Goal: Information Seeking & Learning: Find specific page/section

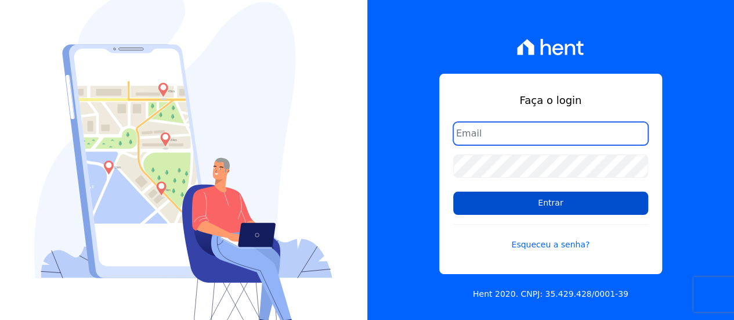
type input "contato@condominioalexandria.com.br"
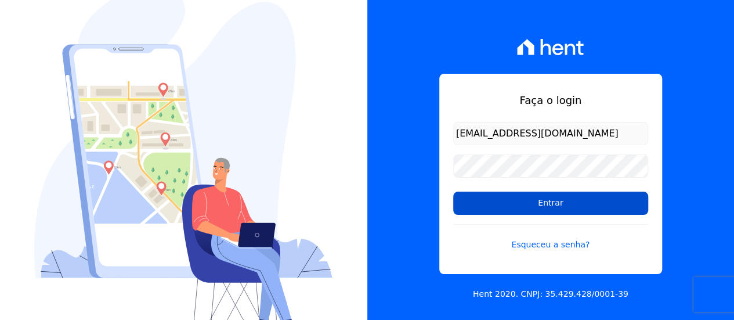
click at [570, 202] on input "Entrar" at bounding box center [550, 202] width 195 height 23
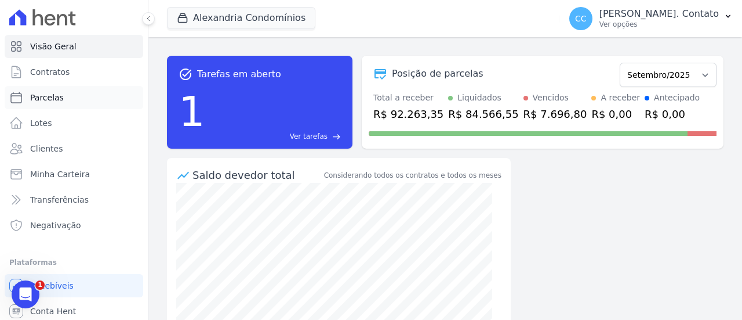
click at [51, 97] on span "Parcelas" at bounding box center [47, 98] width 34 height 12
select select
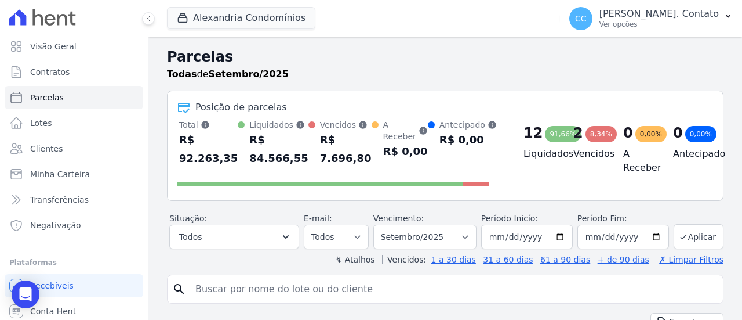
scroll to position [58, 0]
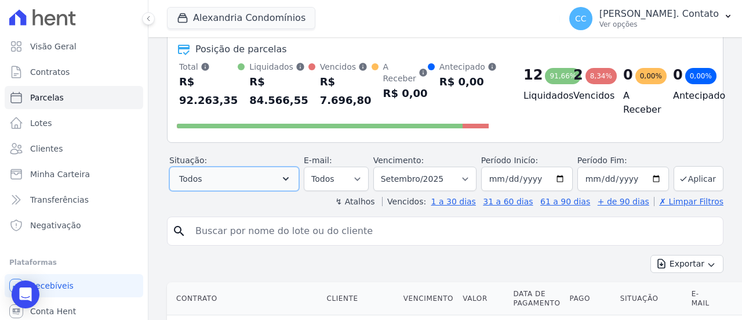
click at [264, 180] on button "Todos" at bounding box center [234, 178] width 130 height 24
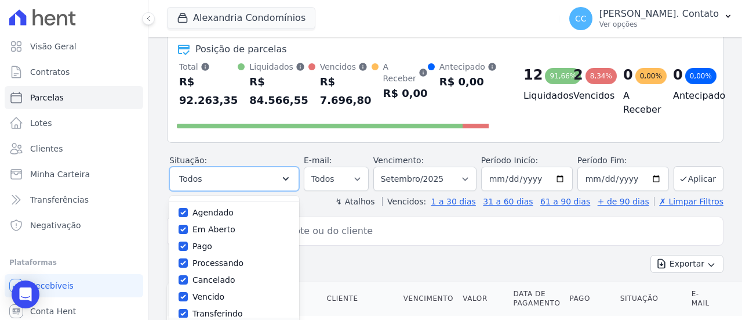
scroll to position [0, 0]
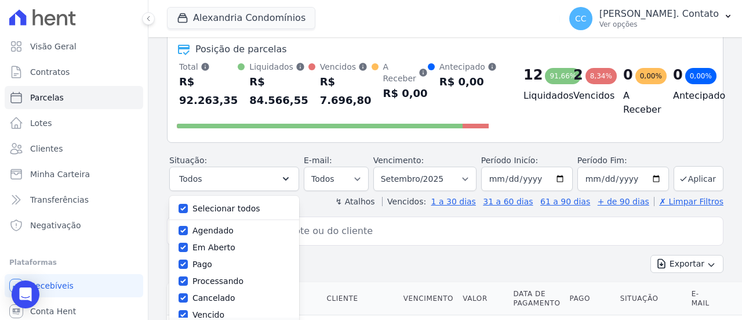
click at [233, 208] on label "Selecionar todos" at bounding box center [227, 208] width 68 height 9
click at [188, 208] on input "Selecionar todos" at bounding box center [183, 208] width 9 height 9
checkbox input "false"
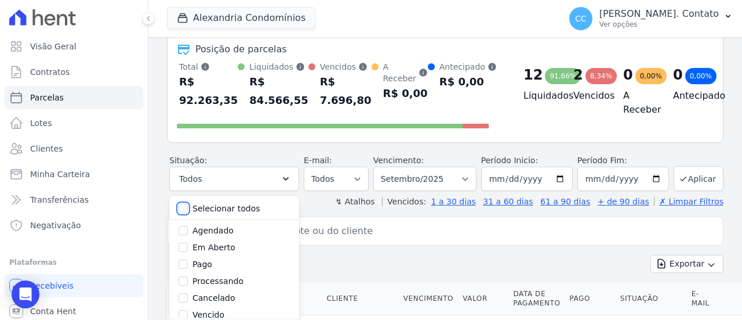
checkbox input "false"
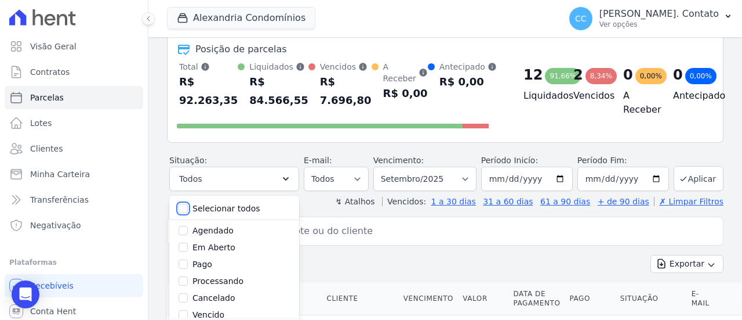
checkbox input "false"
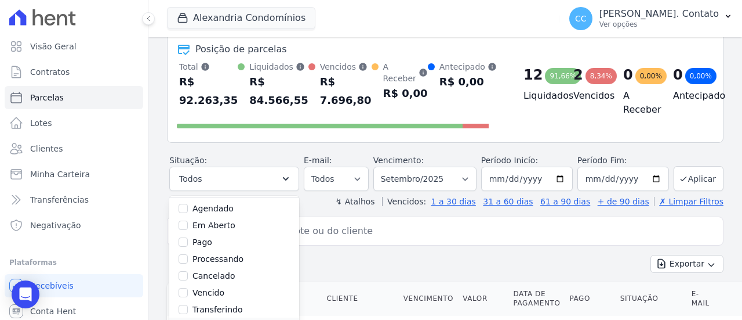
scroll to position [58, 0]
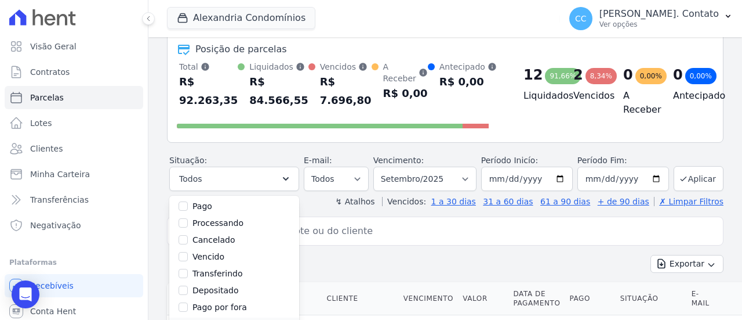
click at [200, 255] on div "Vencido" at bounding box center [234, 256] width 111 height 17
click at [188, 255] on input "Vencido" at bounding box center [183, 256] width 9 height 9
checkbox input "true"
click at [691, 177] on button "Aplicar" at bounding box center [699, 178] width 50 height 25
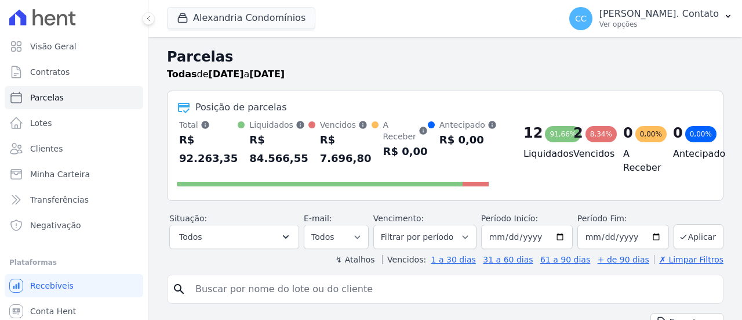
select select
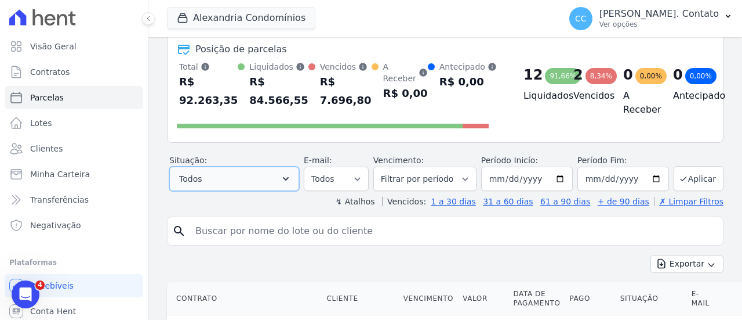
click at [261, 177] on button "Todos" at bounding box center [234, 178] width 130 height 24
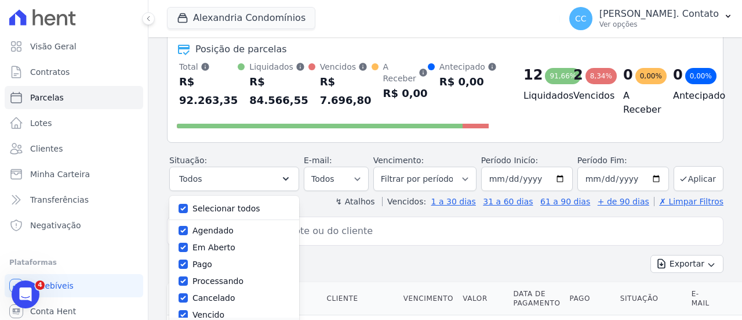
click at [238, 207] on label "Selecionar todos" at bounding box center [227, 208] width 68 height 9
click at [188, 207] on input "Selecionar todos" at bounding box center [183, 208] width 9 height 9
checkbox input "false"
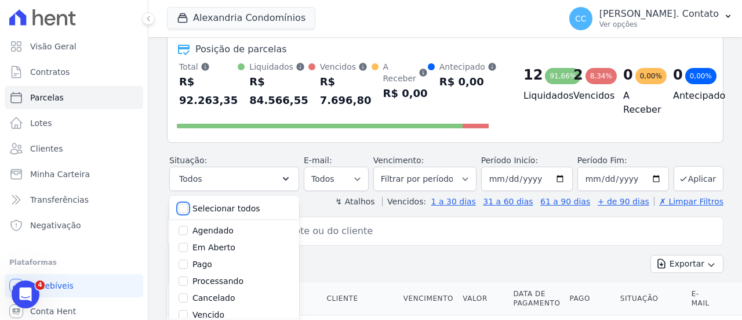
checkbox input "false"
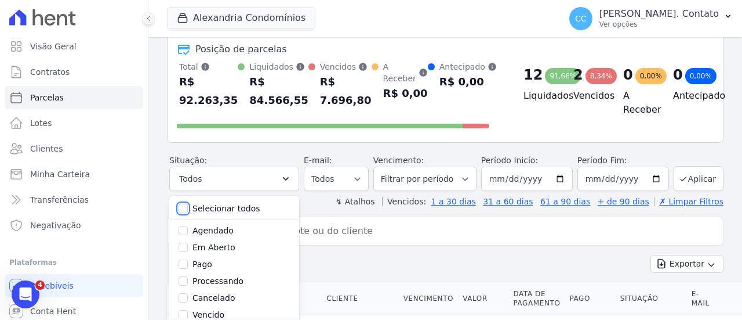
checkbox input "false"
click at [211, 262] on label "Pago" at bounding box center [203, 263] width 20 height 9
click at [188, 262] on input "Pago" at bounding box center [183, 263] width 9 height 9
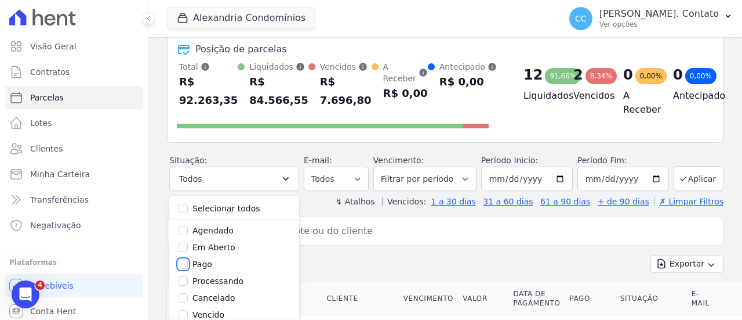
checkbox input "true"
drag, startPoint x: 491, startPoint y: 179, endPoint x: 566, endPoint y: 180, distance: 74.8
click at [566, 180] on input "[DATE]" at bounding box center [527, 178] width 92 height 24
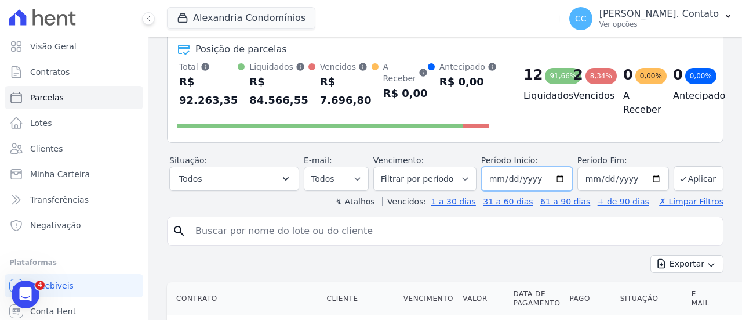
click at [528, 178] on input "[DATE]" at bounding box center [527, 178] width 92 height 24
click at [486, 176] on input "[DATE]" at bounding box center [527, 178] width 92 height 24
click at [493, 176] on input "[DATE]" at bounding box center [527, 178] width 92 height 24
type input "2025-09-15"
type input "0205-09-15"
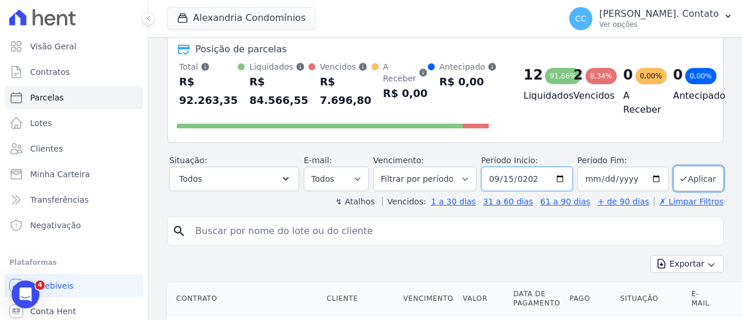
type input "2025-09-15"
type input "[DATE]"
click at [682, 179] on button "Aplicar" at bounding box center [699, 178] width 50 height 25
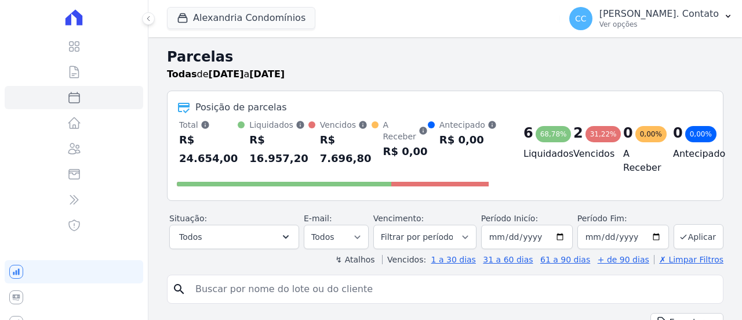
select select
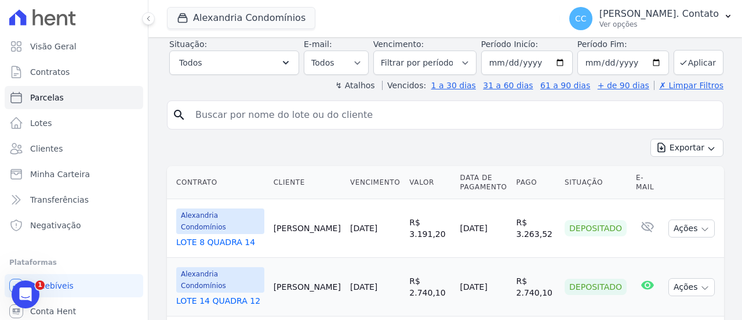
scroll to position [232, 0]
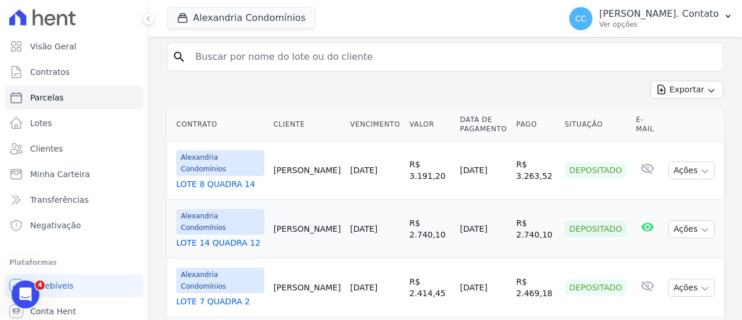
click at [633, 161] on td "Nenhum e-mail lido" at bounding box center [648, 170] width 32 height 59
click at [708, 160] on td "Ações Ver boleto Antecipar Antecipação não disponível Enviar whatsapp Não é pos…" at bounding box center [694, 170] width 60 height 59
click at [701, 166] on icon "button" at bounding box center [705, 170] width 9 height 9
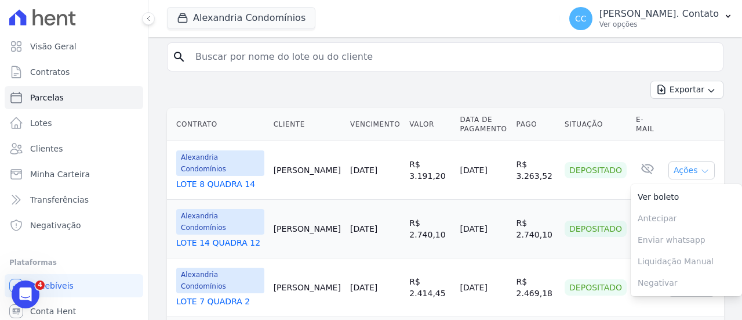
click at [701, 166] on icon "button" at bounding box center [705, 170] width 9 height 9
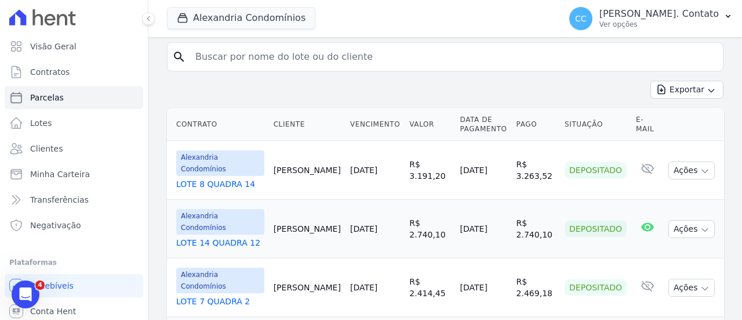
click at [304, 161] on td "[PERSON_NAME]" at bounding box center [307, 170] width 77 height 59
click at [505, 165] on td "[DATE]" at bounding box center [484, 170] width 56 height 59
click at [208, 178] on link "LOTE 8 QUADRA 14" at bounding box center [220, 184] width 88 height 12
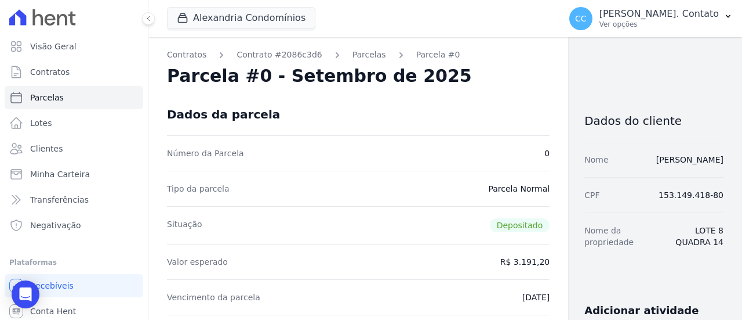
click at [384, 156] on div "Número da Parcela 0" at bounding box center [358, 152] width 383 height 35
click at [383, 153] on div "Número da Parcela 0" at bounding box center [358, 152] width 383 height 35
click at [66, 97] on link "Parcelas" at bounding box center [74, 97] width 139 height 23
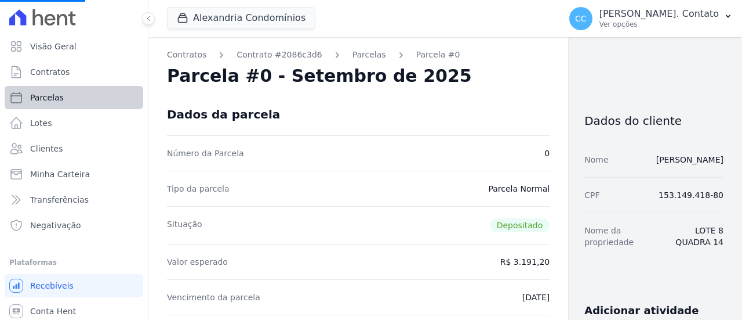
select select
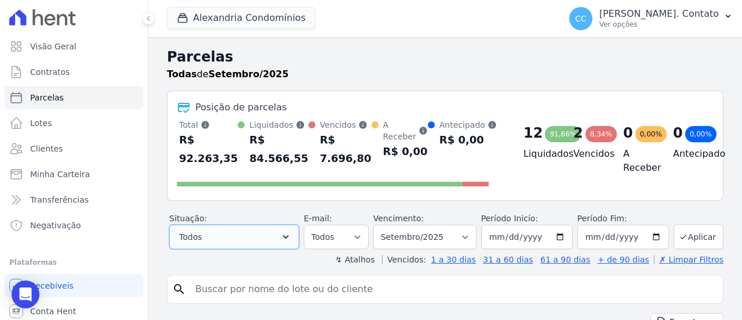
click at [248, 233] on button "Todos" at bounding box center [234, 236] width 130 height 24
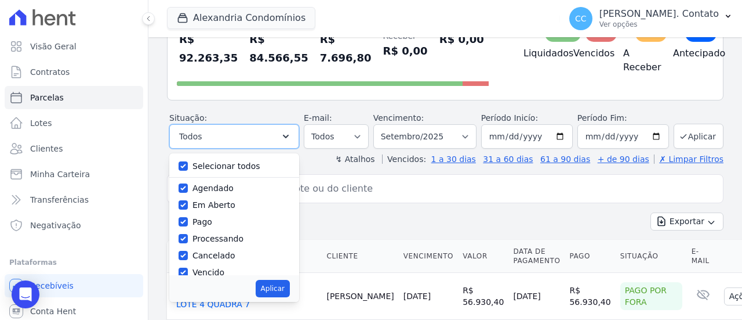
scroll to position [116, 0]
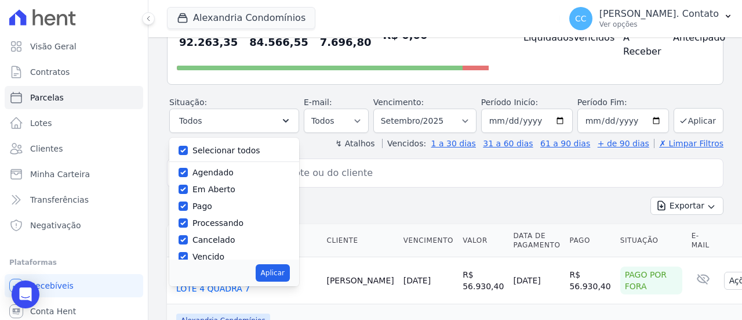
click at [221, 151] on label "Selecionar todos" at bounding box center [227, 150] width 68 height 9
click at [188, 151] on input "Selecionar todos" at bounding box center [183, 150] width 9 height 9
checkbox input "false"
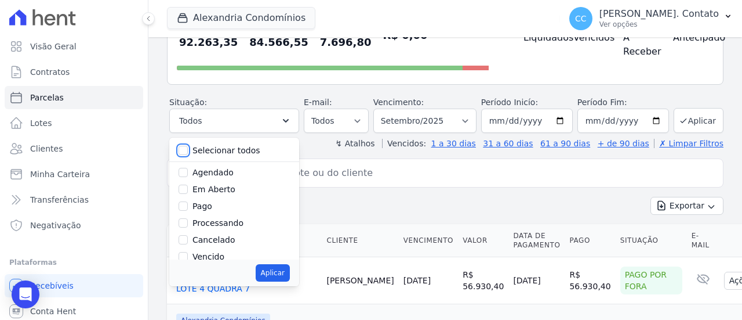
checkbox input "false"
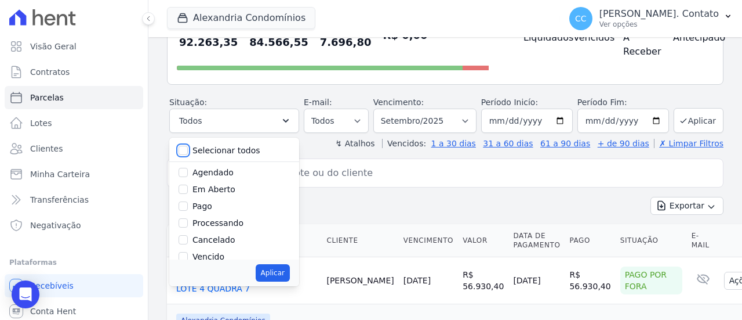
checkbox input "false"
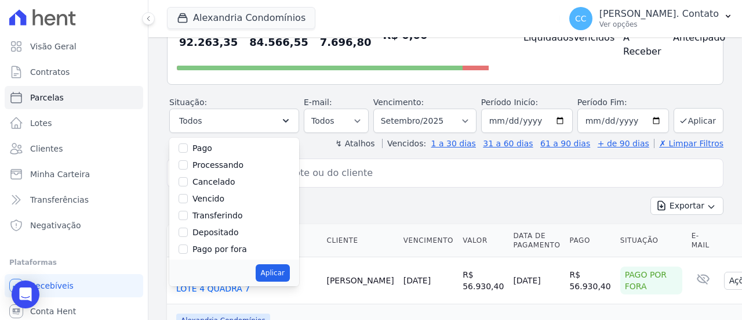
click at [209, 198] on label "Vencido" at bounding box center [209, 198] width 32 height 9
click at [188, 198] on input "Vencido" at bounding box center [183, 198] width 9 height 9
checkbox input "true"
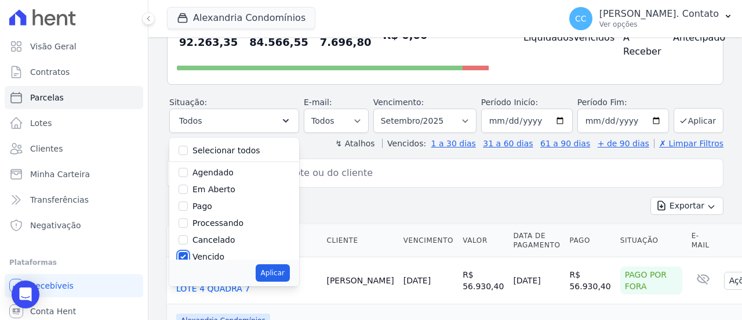
scroll to position [174, 0]
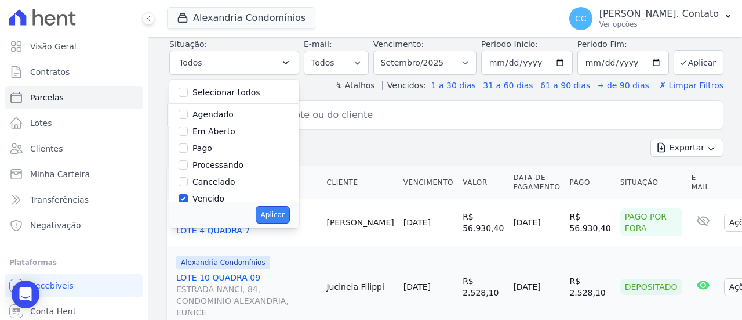
click at [274, 211] on button "Aplicar" at bounding box center [273, 214] width 34 height 17
select select "overdue"
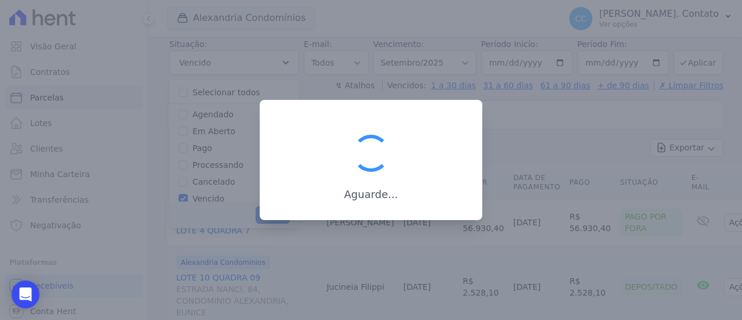
scroll to position [21, 0]
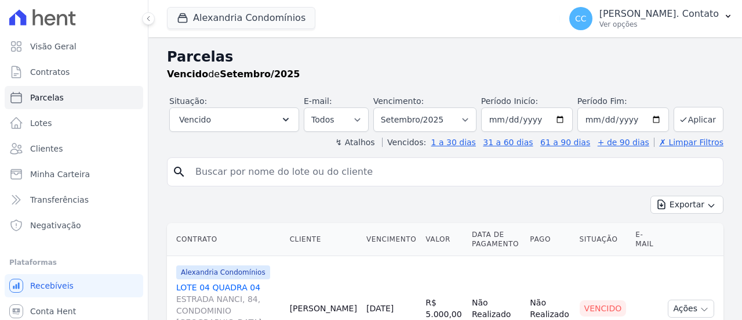
select select
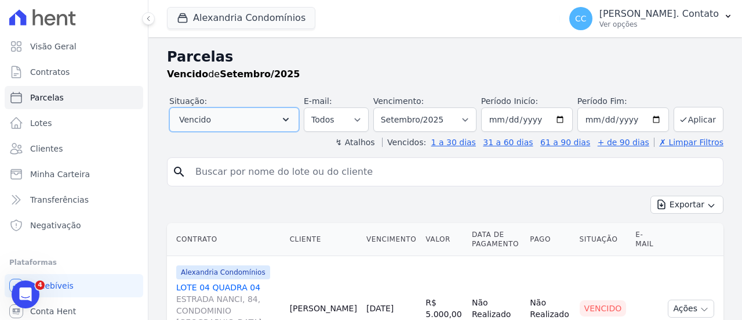
click at [288, 115] on button "Vencido" at bounding box center [234, 119] width 130 height 24
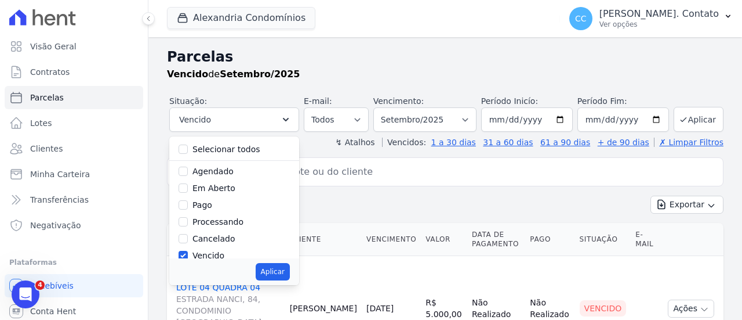
click at [238, 149] on label "Selecionar todos" at bounding box center [227, 148] width 68 height 9
click at [188, 149] on input "Selecionar todos" at bounding box center [183, 148] width 9 height 9
checkbox input "true"
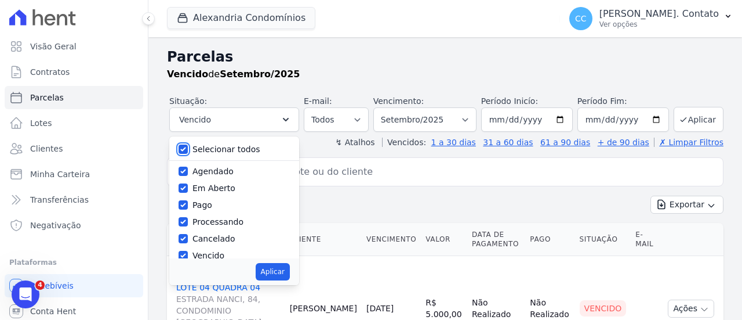
checkbox input "true"
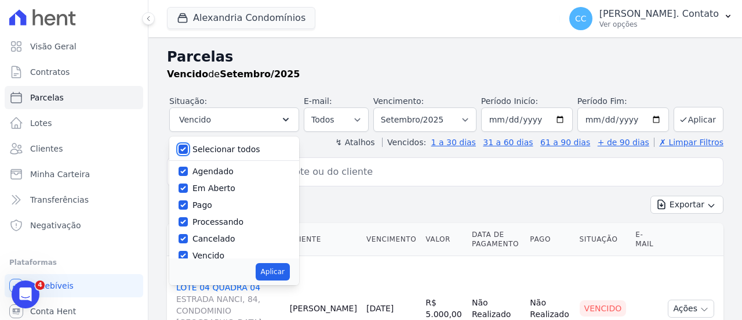
checkbox input "true"
click at [426, 194] on div "search Exportar Exportar PDF Exportar CSV Contrato Cliente Vencimento Valor Dat…" at bounding box center [445, 295] width 557 height 277
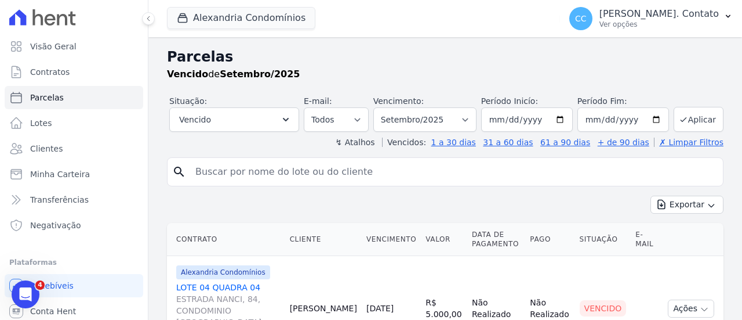
click at [300, 171] on input "search" at bounding box center [454, 171] width 530 height 23
type input "LEONARDO"
select select
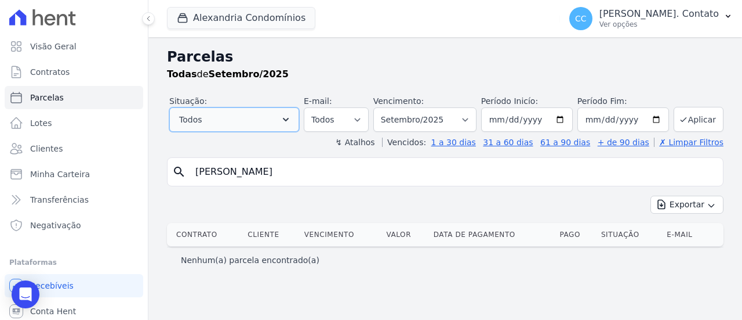
click at [289, 117] on button "Todos" at bounding box center [234, 119] width 130 height 24
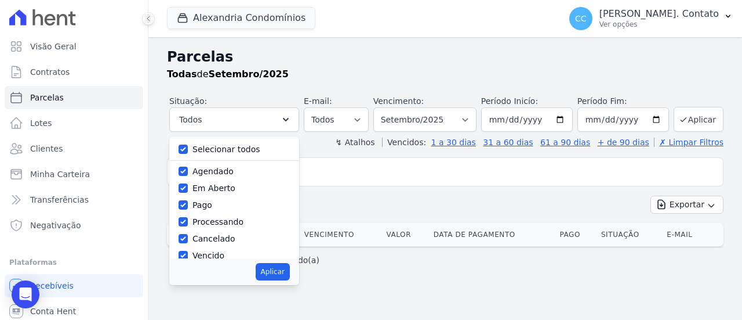
click at [251, 146] on label "Selecionar todos" at bounding box center [227, 148] width 68 height 9
click at [188, 146] on input "Selecionar todos" at bounding box center [183, 148] width 9 height 9
checkbox input "false"
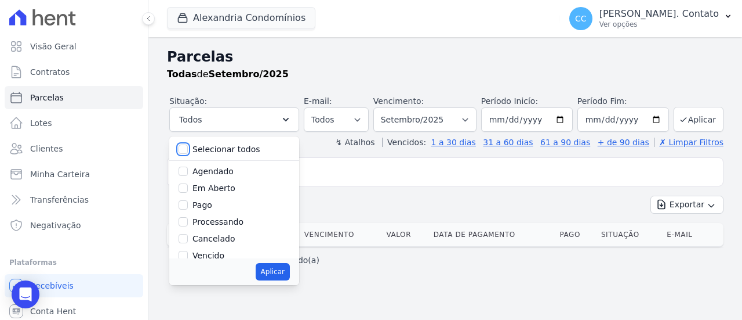
checkbox input "false"
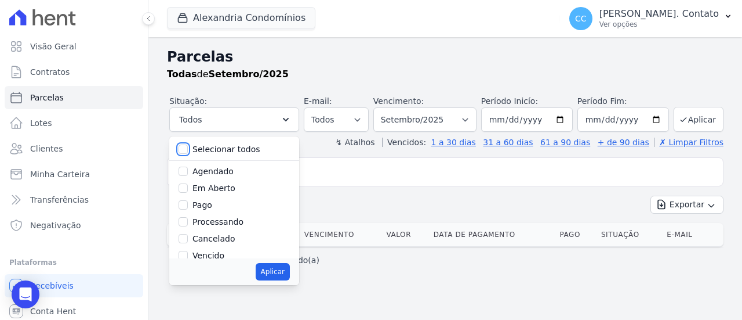
checkbox input "false"
click at [233, 153] on label "Selecionar todos" at bounding box center [227, 148] width 68 height 9
click at [188, 153] on input "Selecionar todos" at bounding box center [183, 148] width 9 height 9
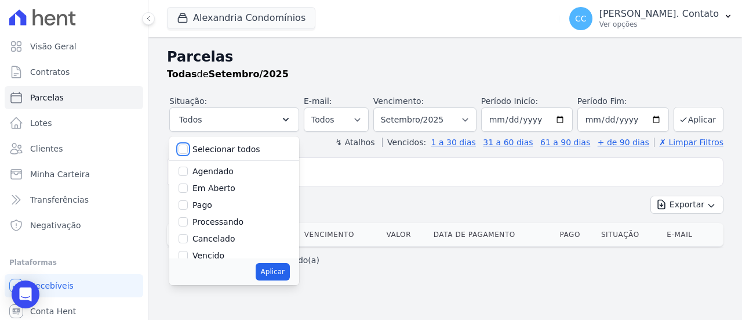
checkbox input "true"
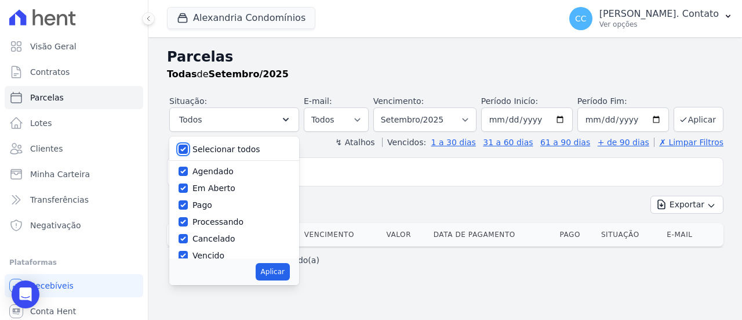
checkbox input "true"
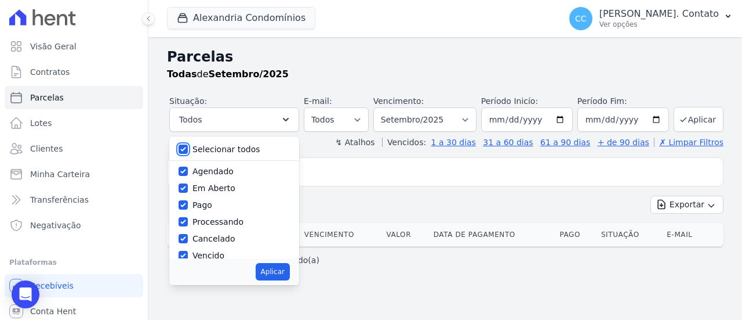
checkbox input "true"
click at [474, 193] on div "search LEONARDO Exportar Exportar PDF Exportar CSV Contrato Cliente Vencimento …" at bounding box center [445, 214] width 557 height 115
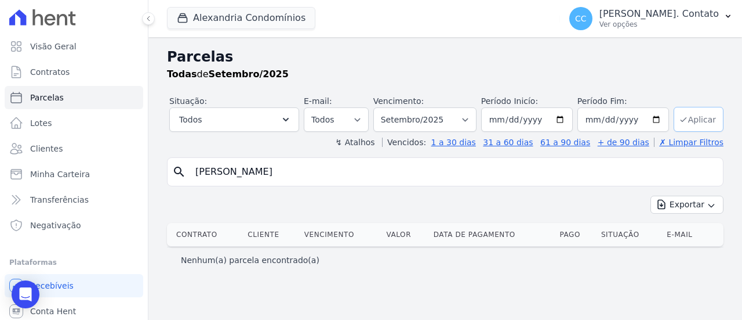
click at [708, 119] on button "Aplicar" at bounding box center [699, 119] width 50 height 25
select select
drag, startPoint x: 252, startPoint y: 171, endPoint x: 114, endPoint y: 153, distance: 139.3
click at [116, 153] on div "Visão Geral Contratos [GEOGRAPHIC_DATA] Lotes Clientes Minha Carteira Transferê…" at bounding box center [371, 160] width 742 height 320
